Goal: Find specific page/section: Find specific page/section

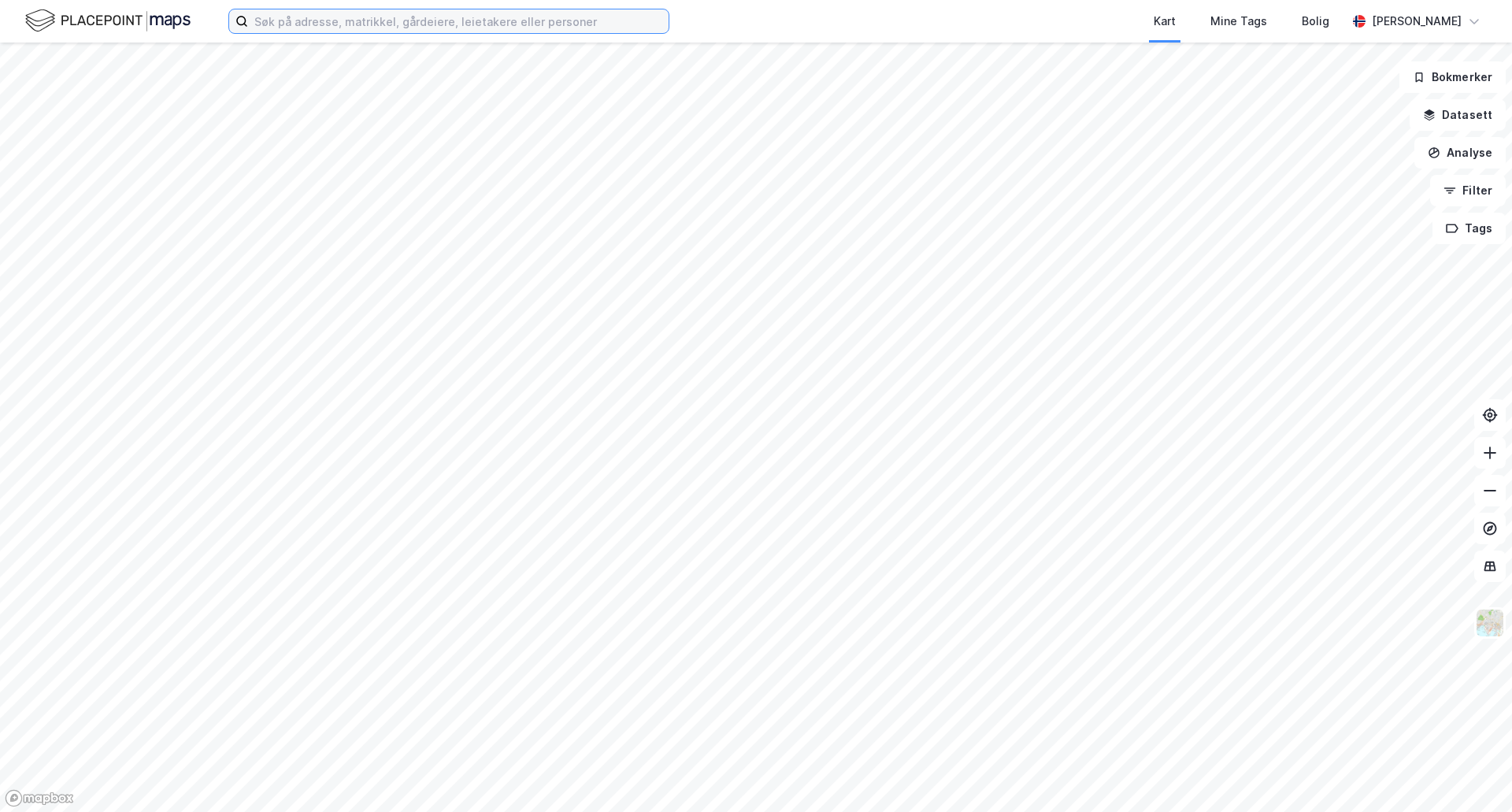
click at [324, 18] on input at bounding box center [458, 21] width 421 height 24
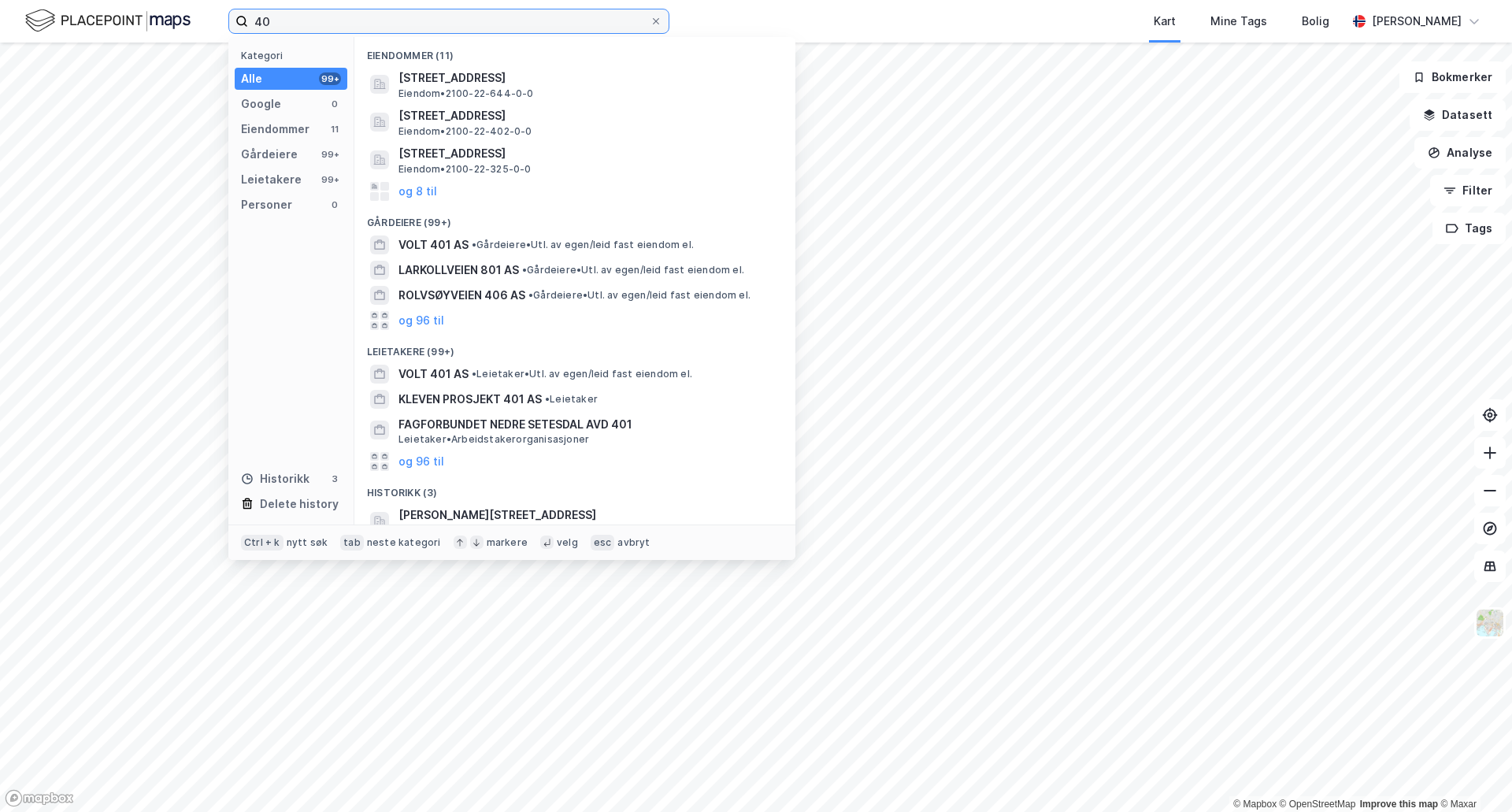
type input "4"
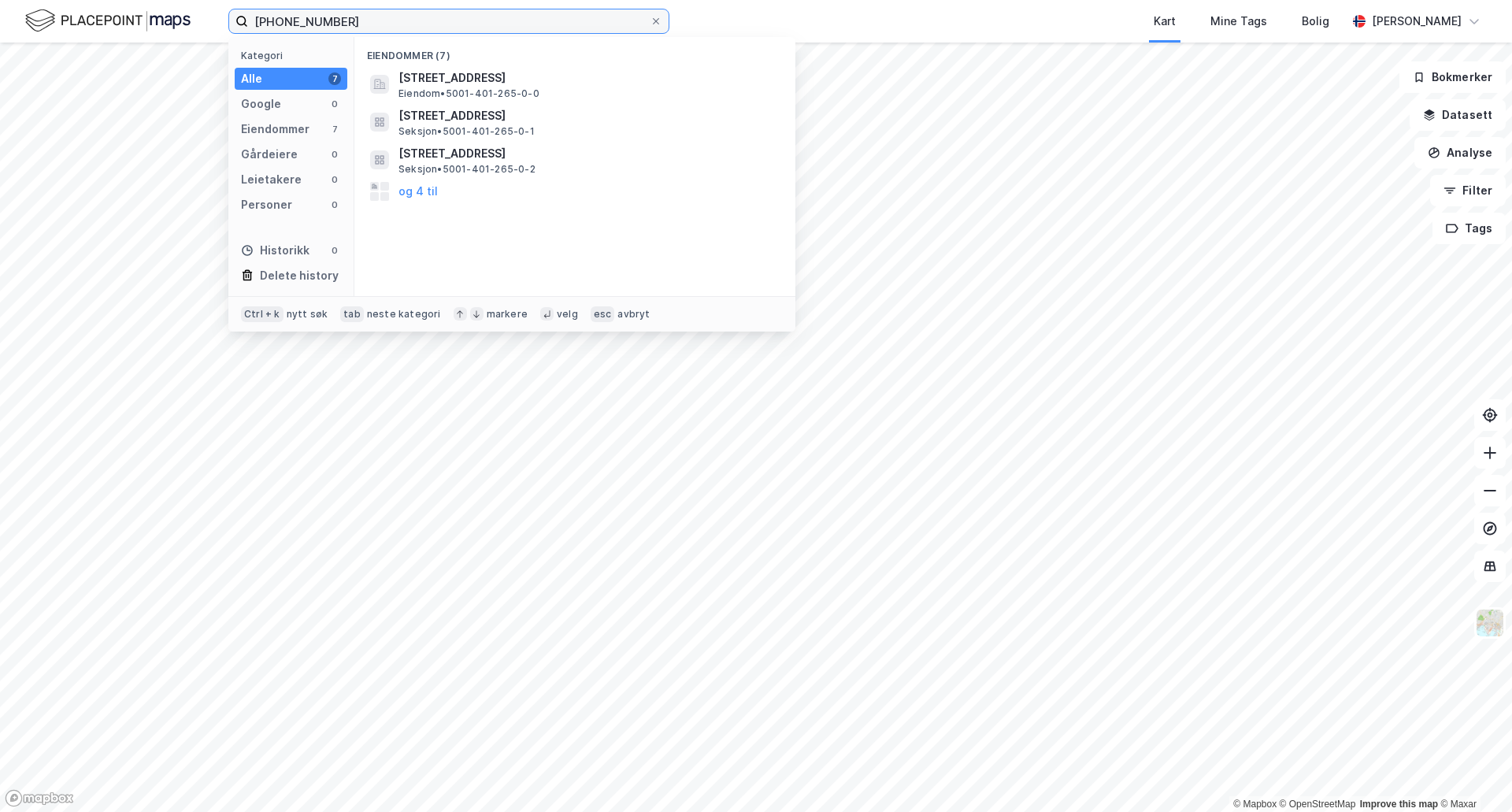
click at [361, 25] on input "[PHONE_NUMBER]" at bounding box center [449, 21] width 402 height 24
type input "[PHONE_NUMBER]"
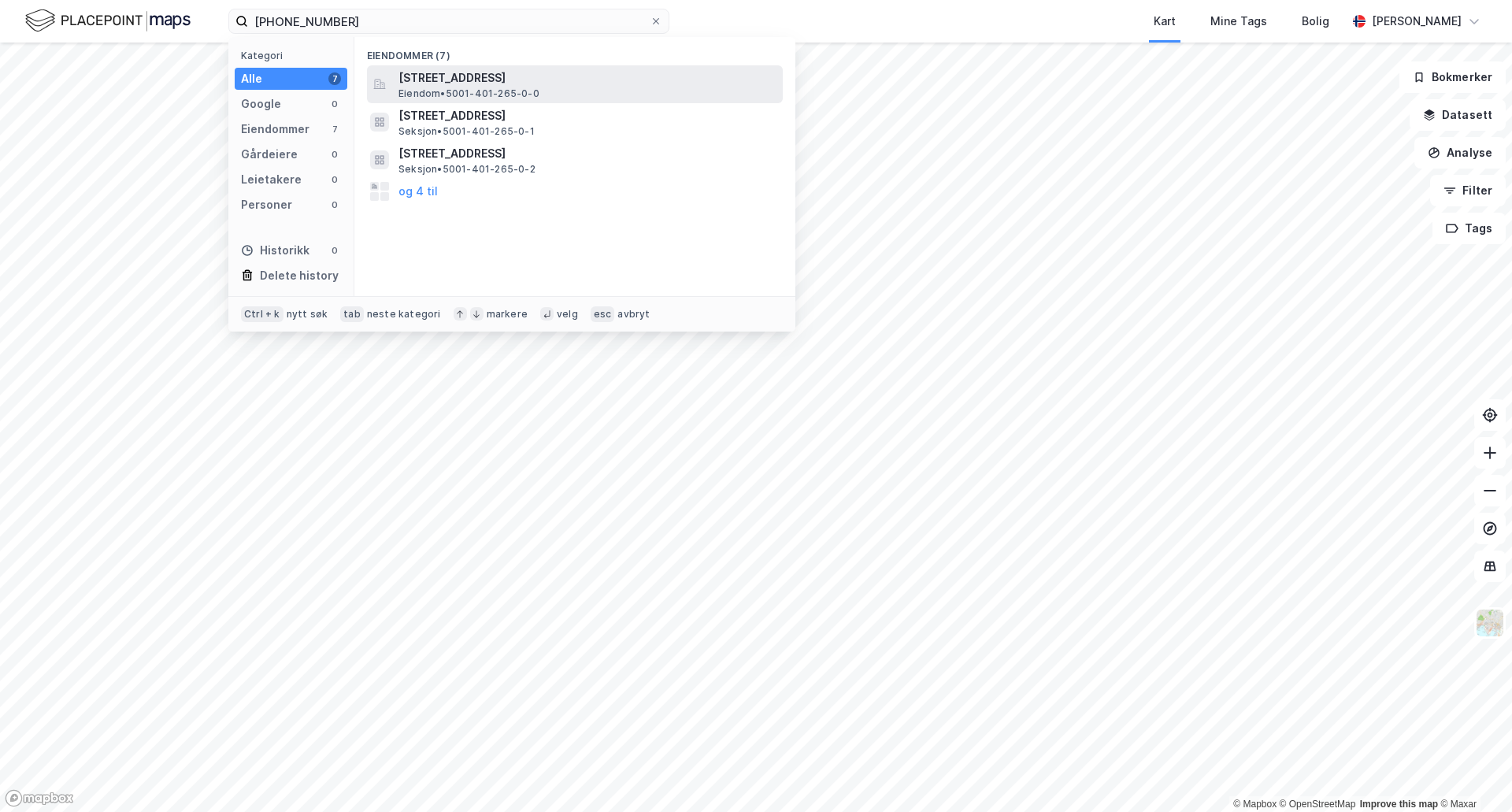
click at [462, 82] on span "[STREET_ADDRESS]" at bounding box center [587, 78] width 378 height 19
